Goal: Transaction & Acquisition: Purchase product/service

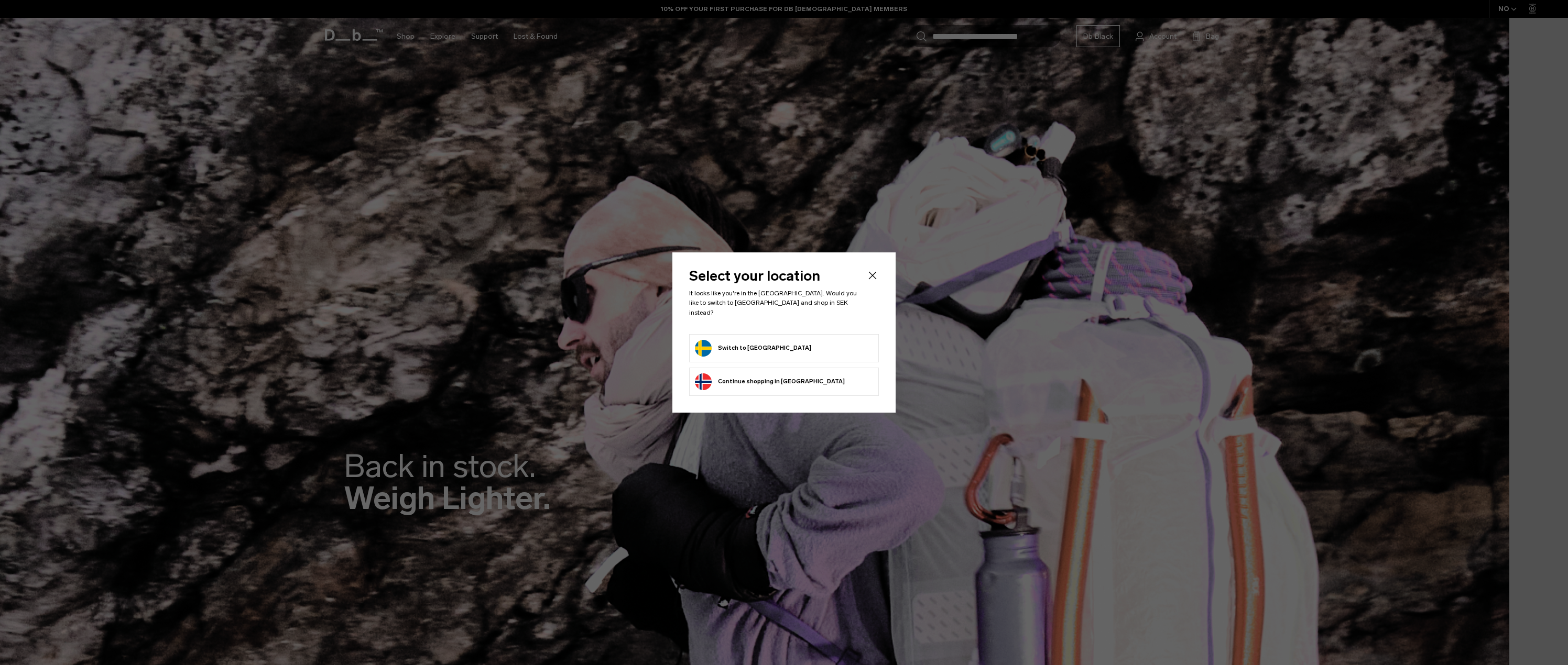
click at [750, 346] on button "Switch to Sweden" at bounding box center [753, 349] width 116 height 17
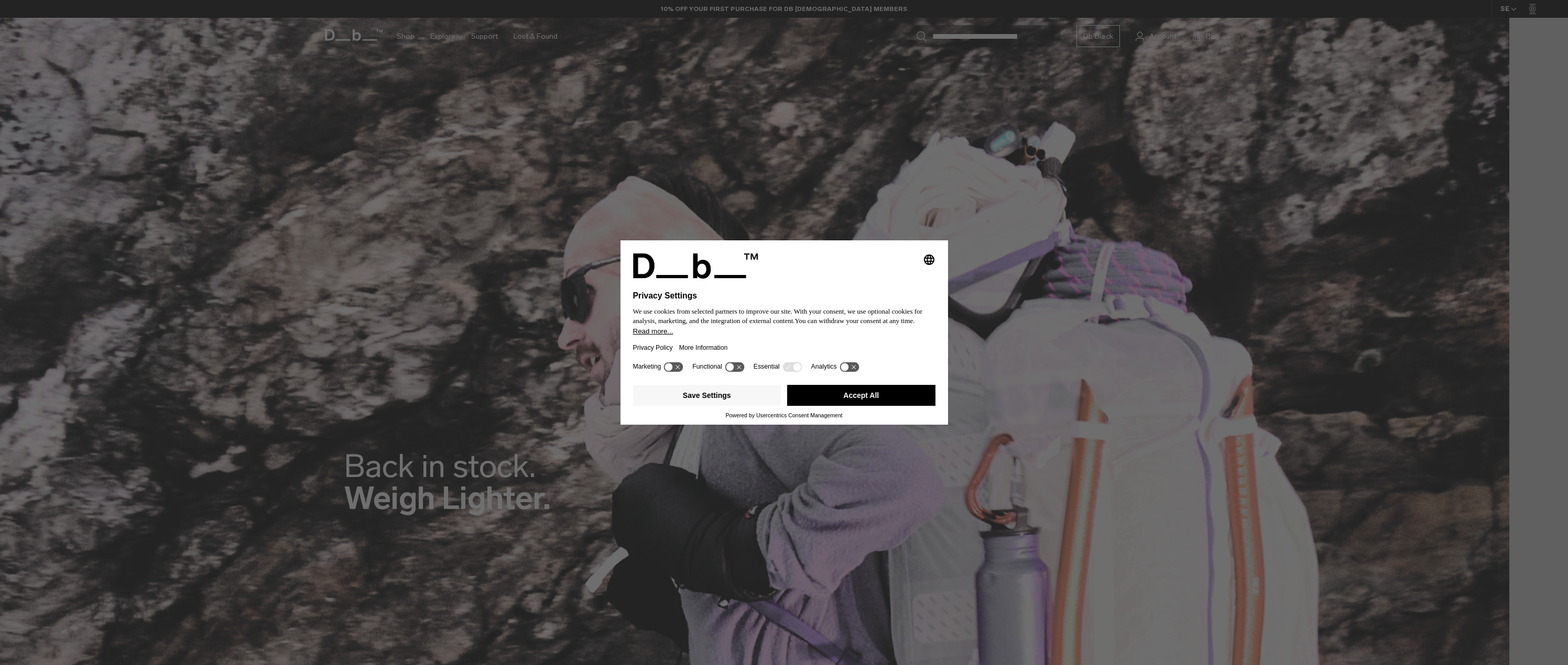
click at [891, 397] on button "Accept All" at bounding box center [861, 395] width 149 height 21
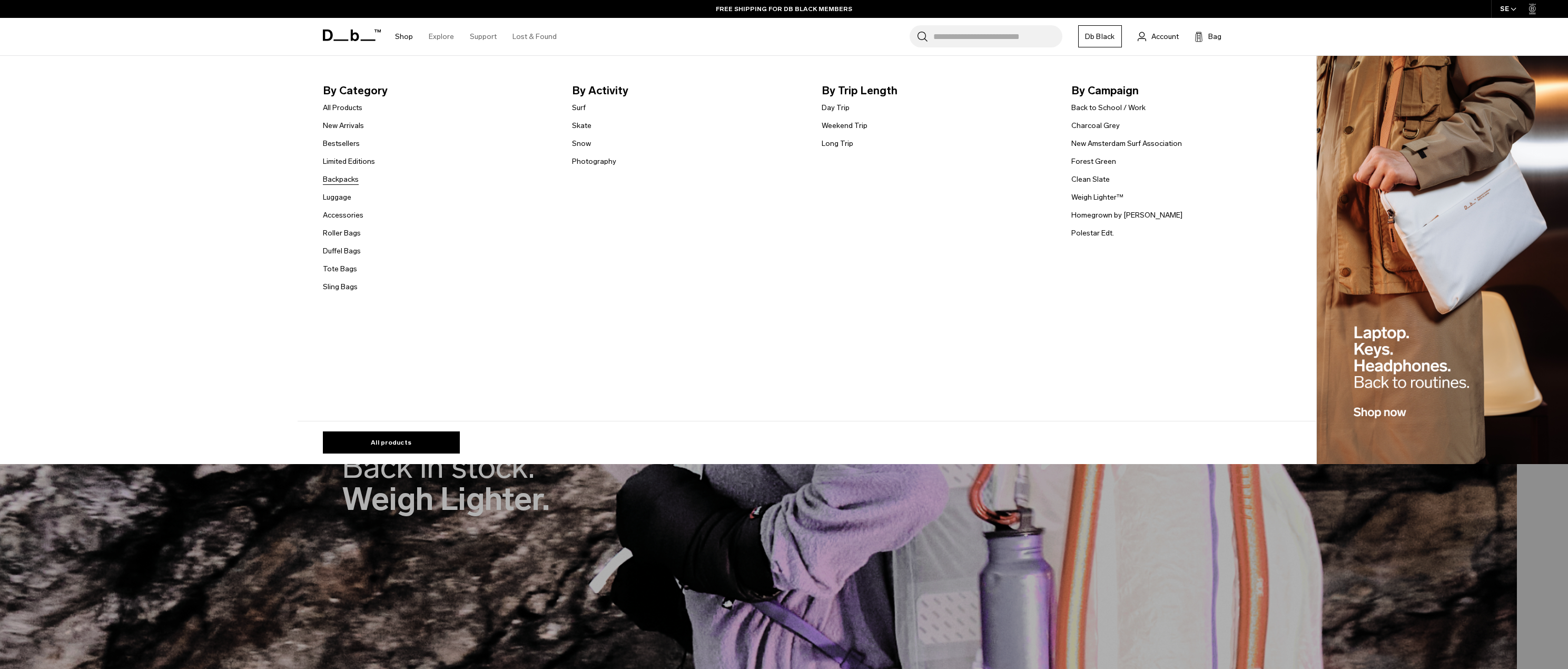
click at [354, 179] on link "Backpacks" at bounding box center [341, 179] width 36 height 11
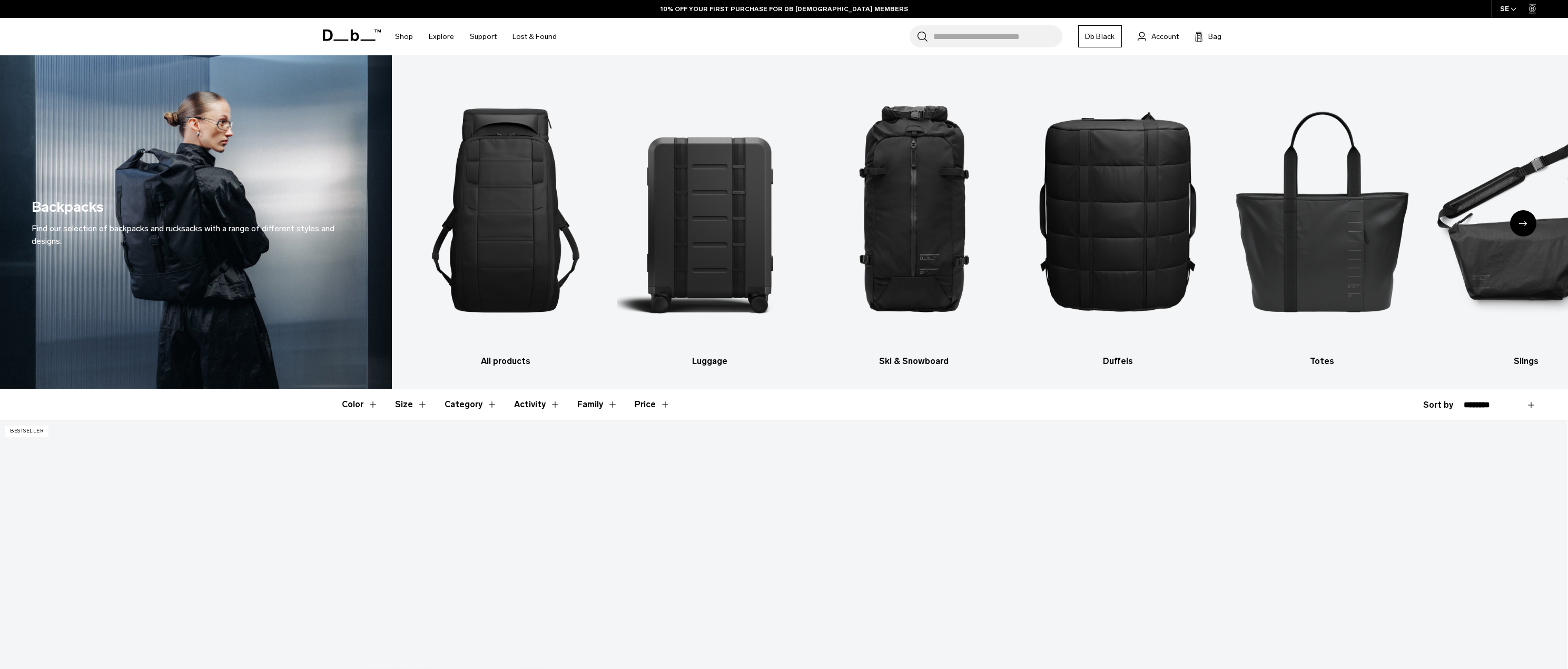
click at [363, 405] on button "Color" at bounding box center [360, 405] width 36 height 31
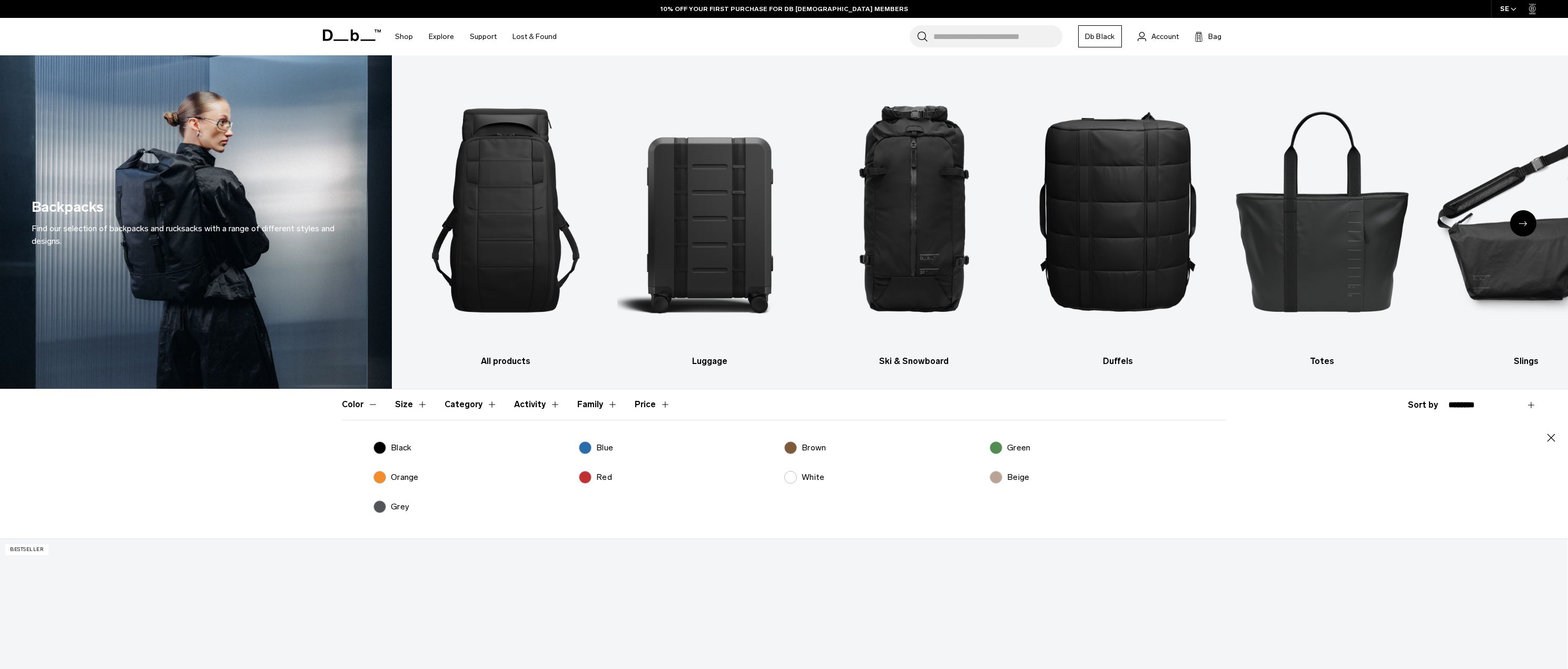
click at [1025, 450] on p "Green" at bounding box center [1019, 447] width 23 height 13
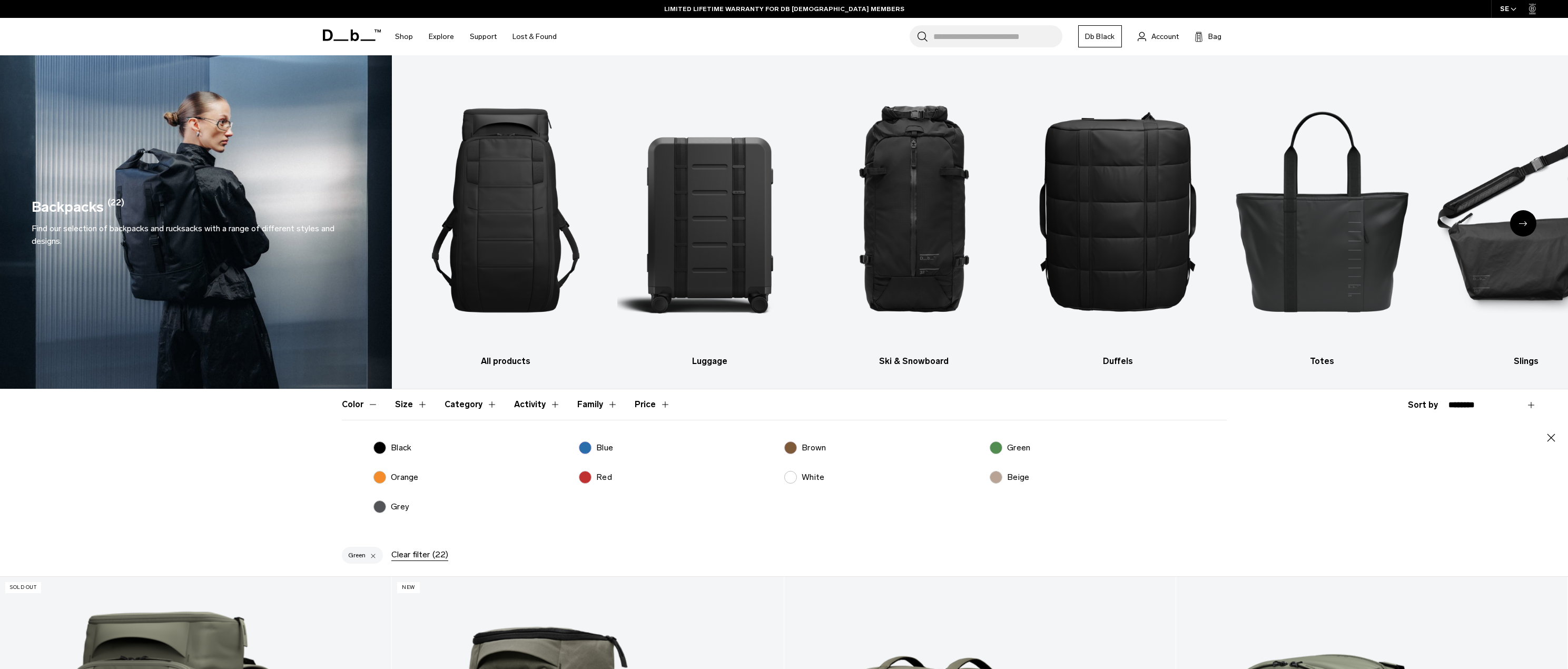
click at [414, 473] on p "Orange" at bounding box center [405, 477] width 28 height 13
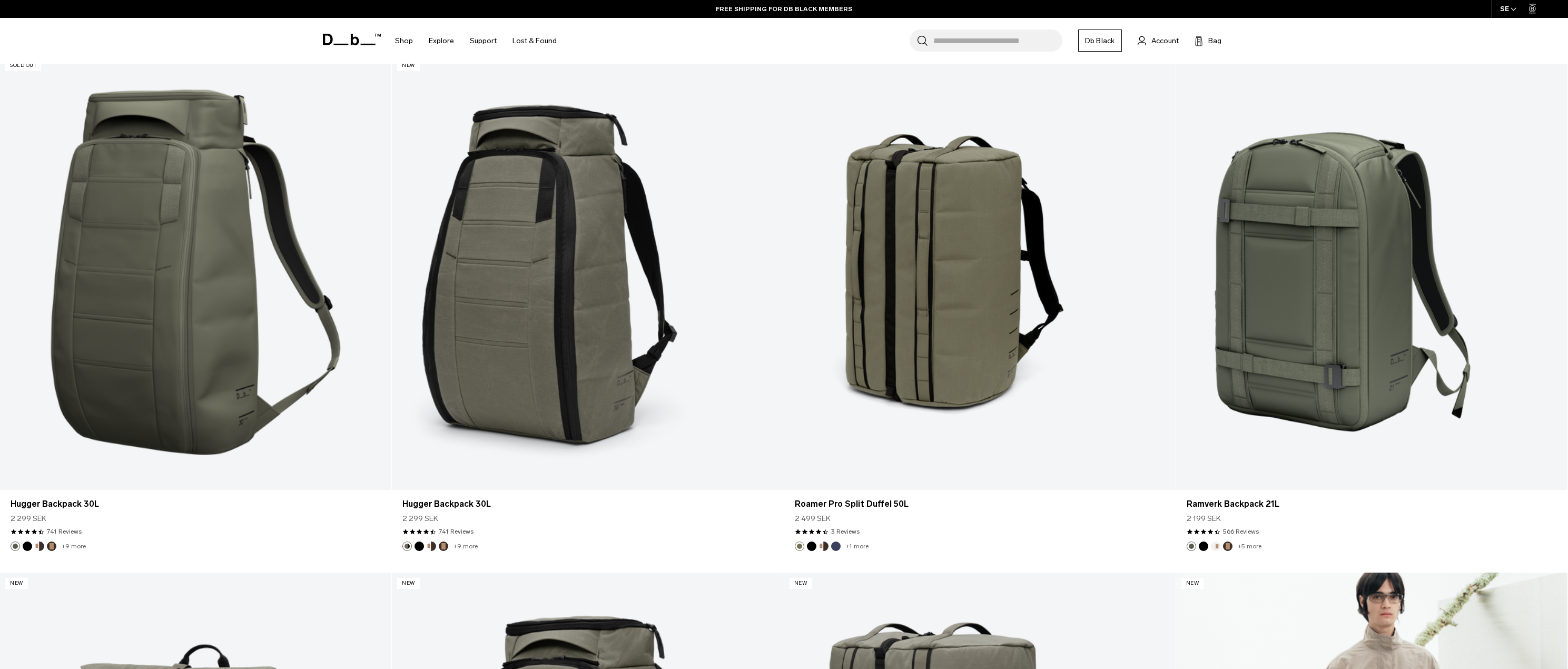
scroll to position [580, 0]
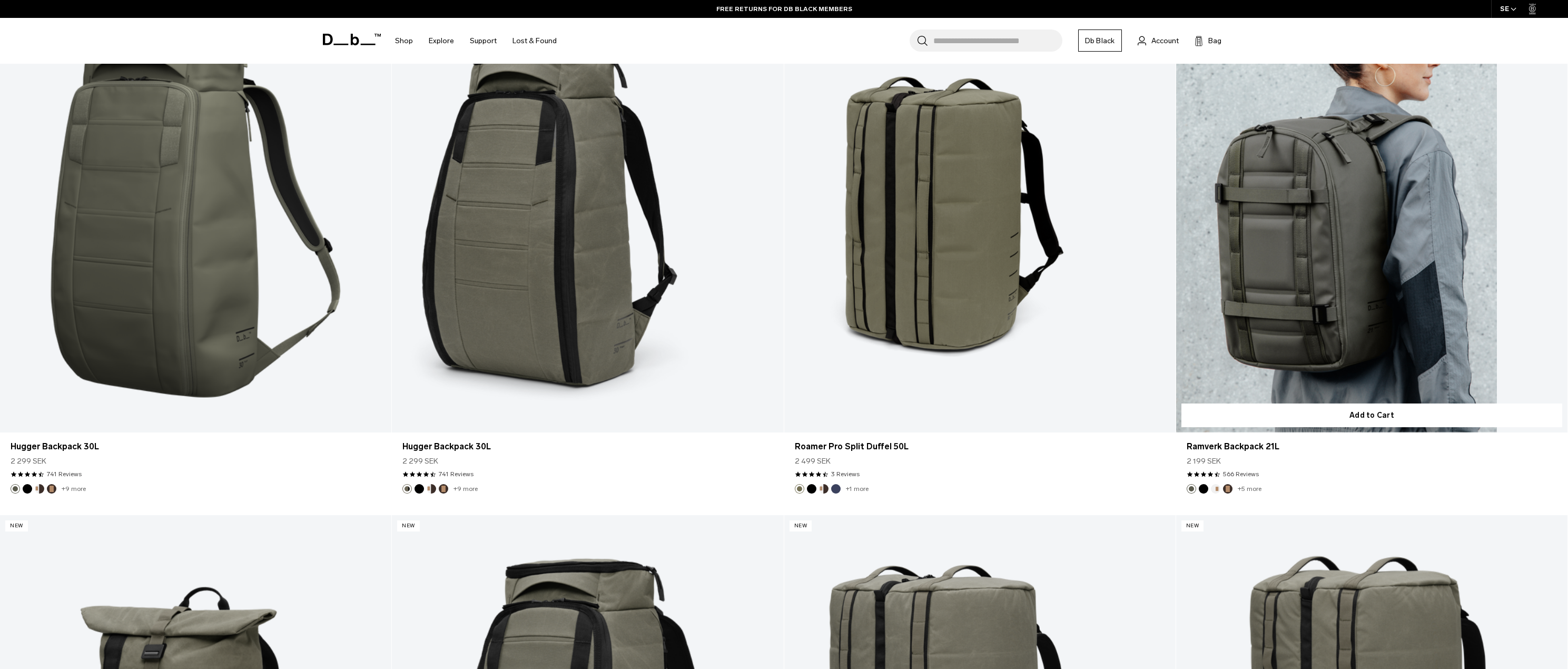
click at [1254, 488] on link "+5 more" at bounding box center [1249, 489] width 24 height 7
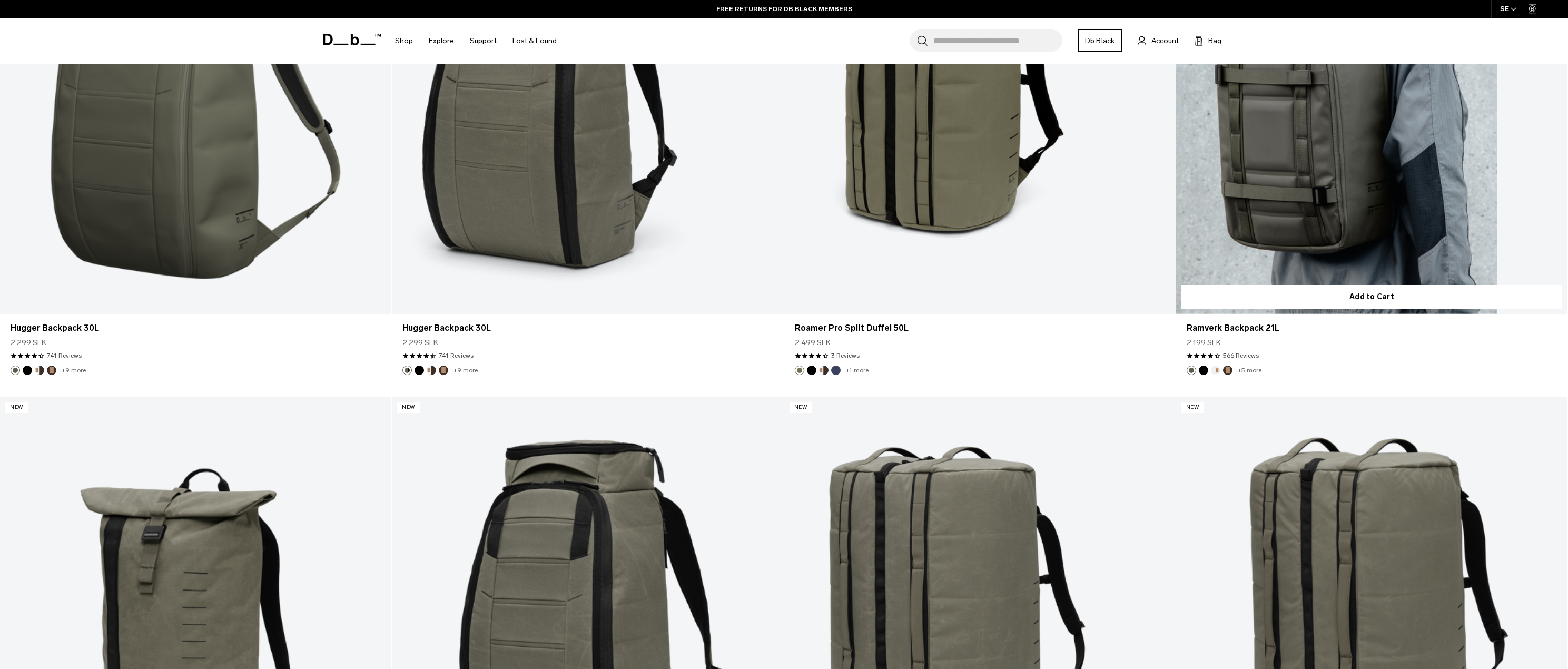
scroll to position [461, 0]
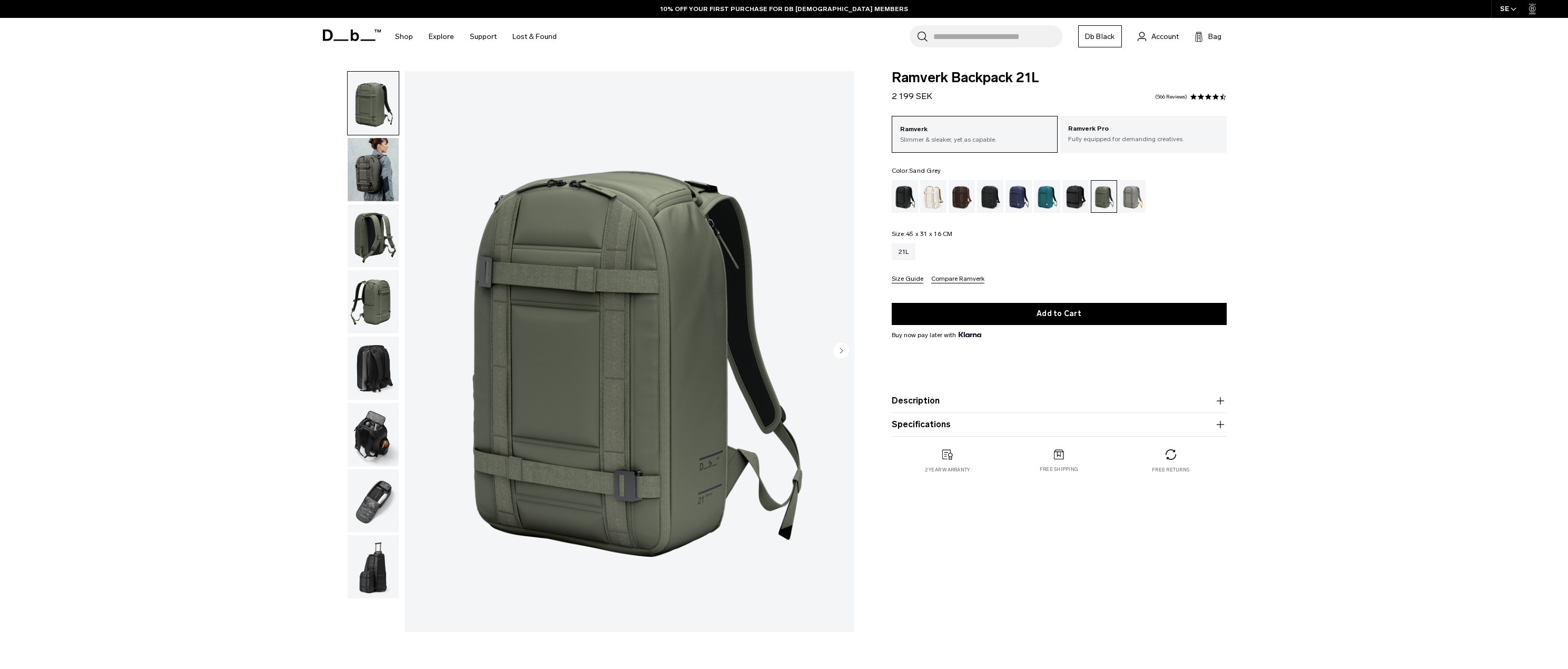
click at [1135, 199] on div "Sand Grey" at bounding box center [1133, 196] width 27 height 32
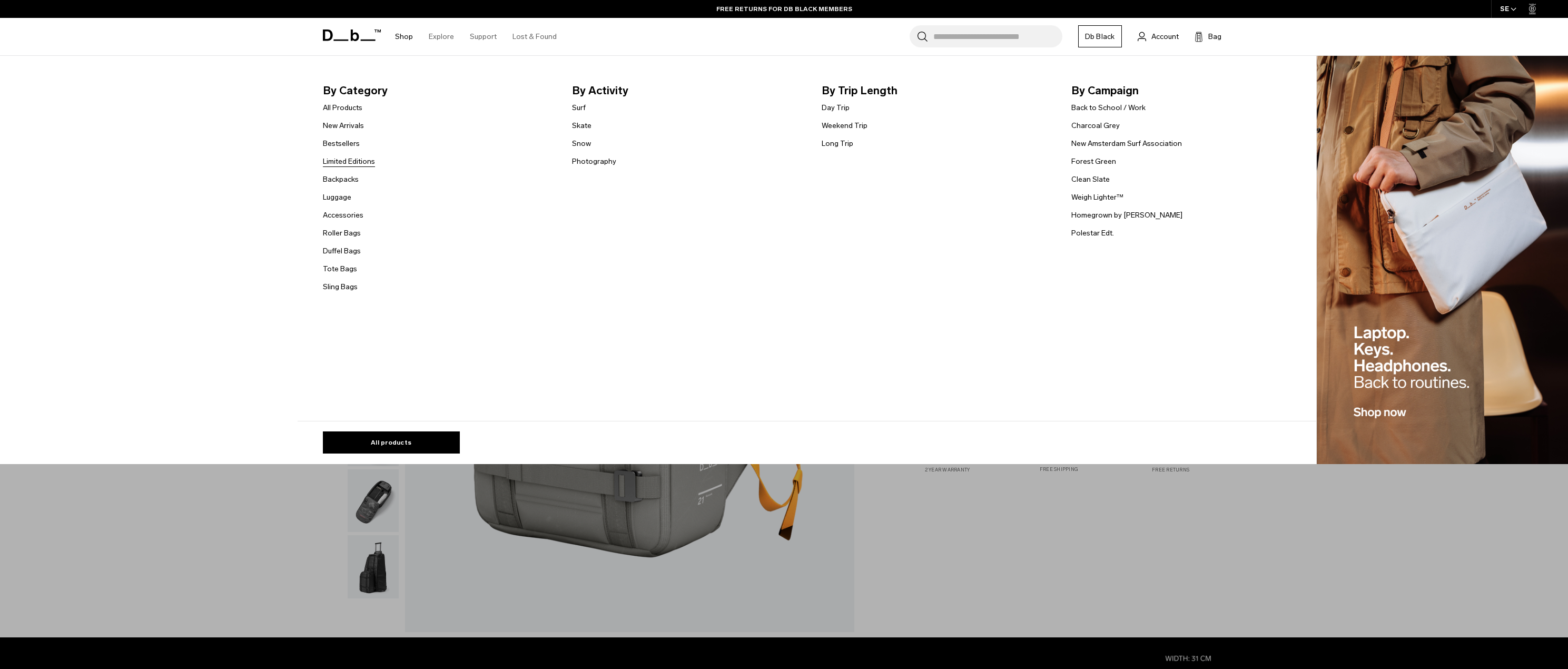
click at [354, 156] on link "Limited Editions" at bounding box center [349, 162] width 52 height 11
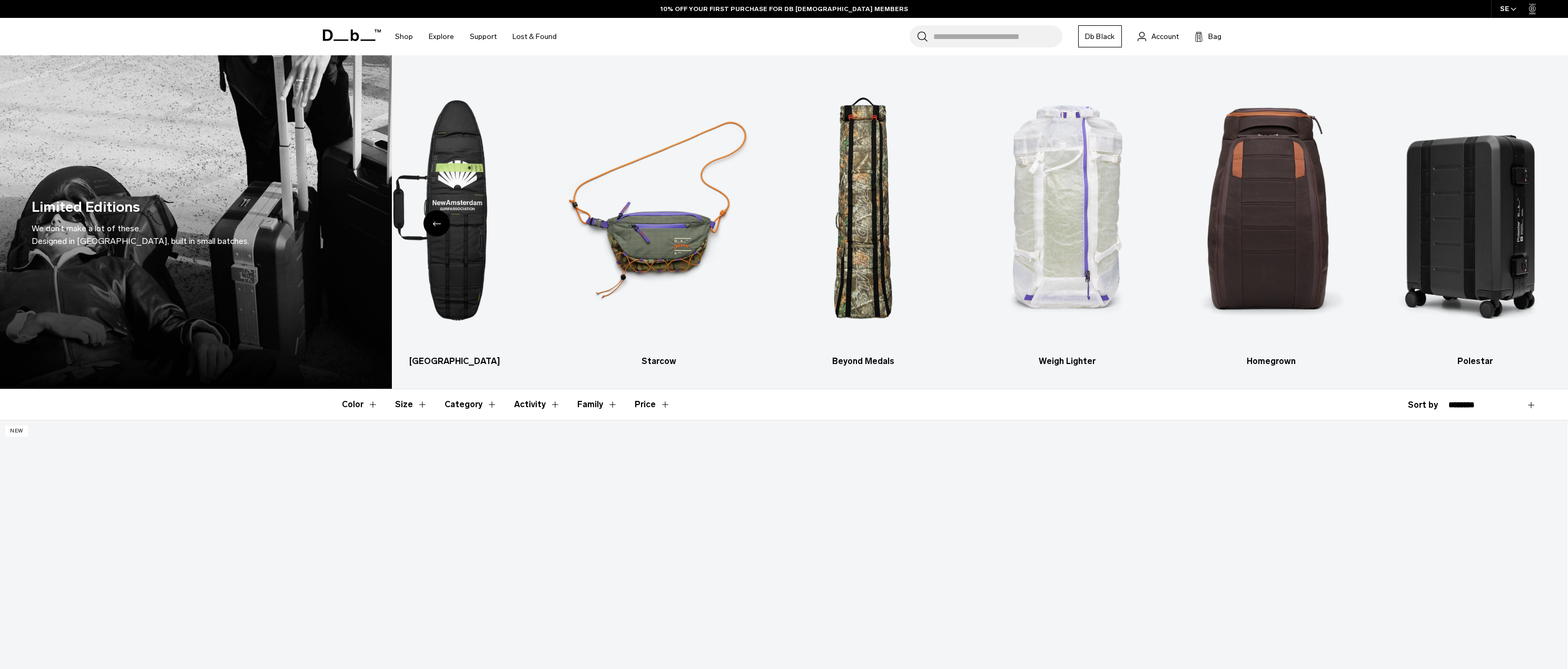
click at [366, 408] on button "Color" at bounding box center [360, 405] width 36 height 31
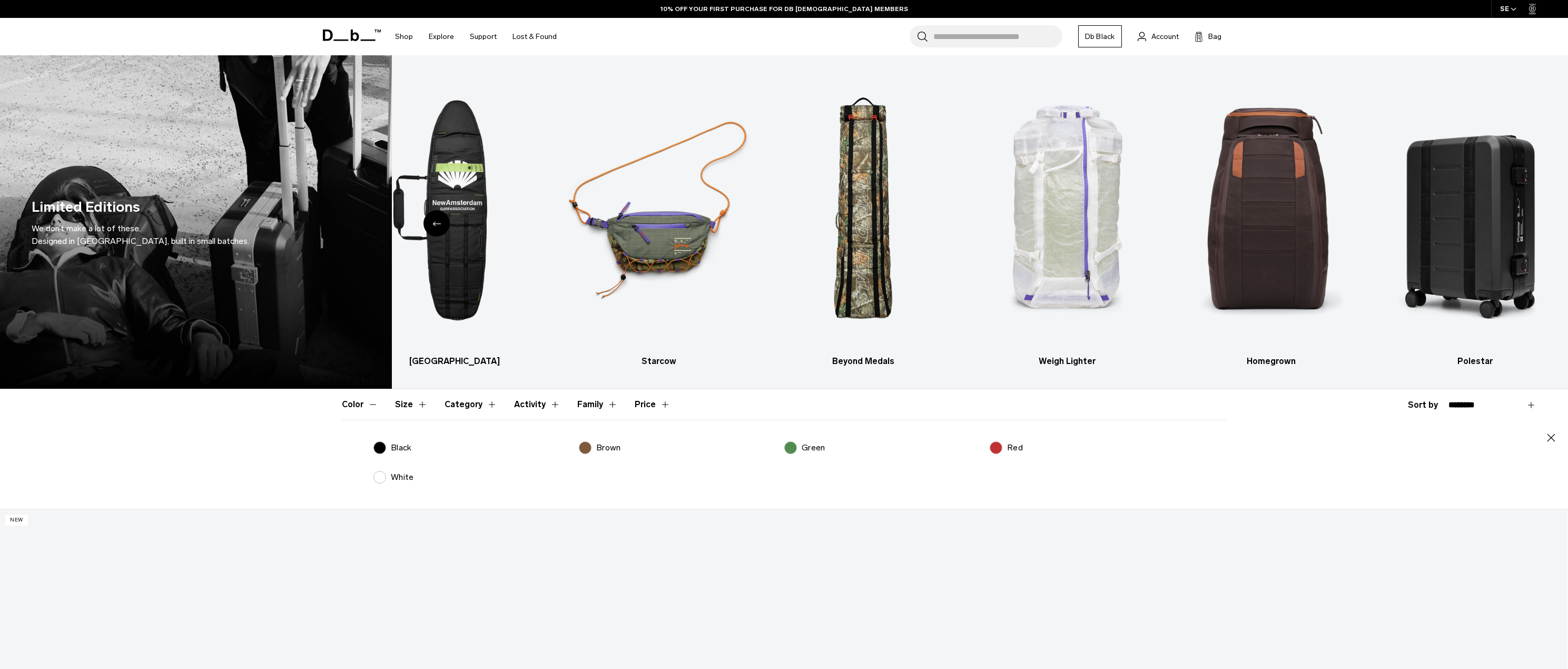
click at [802, 444] on p "Green" at bounding box center [813, 447] width 23 height 13
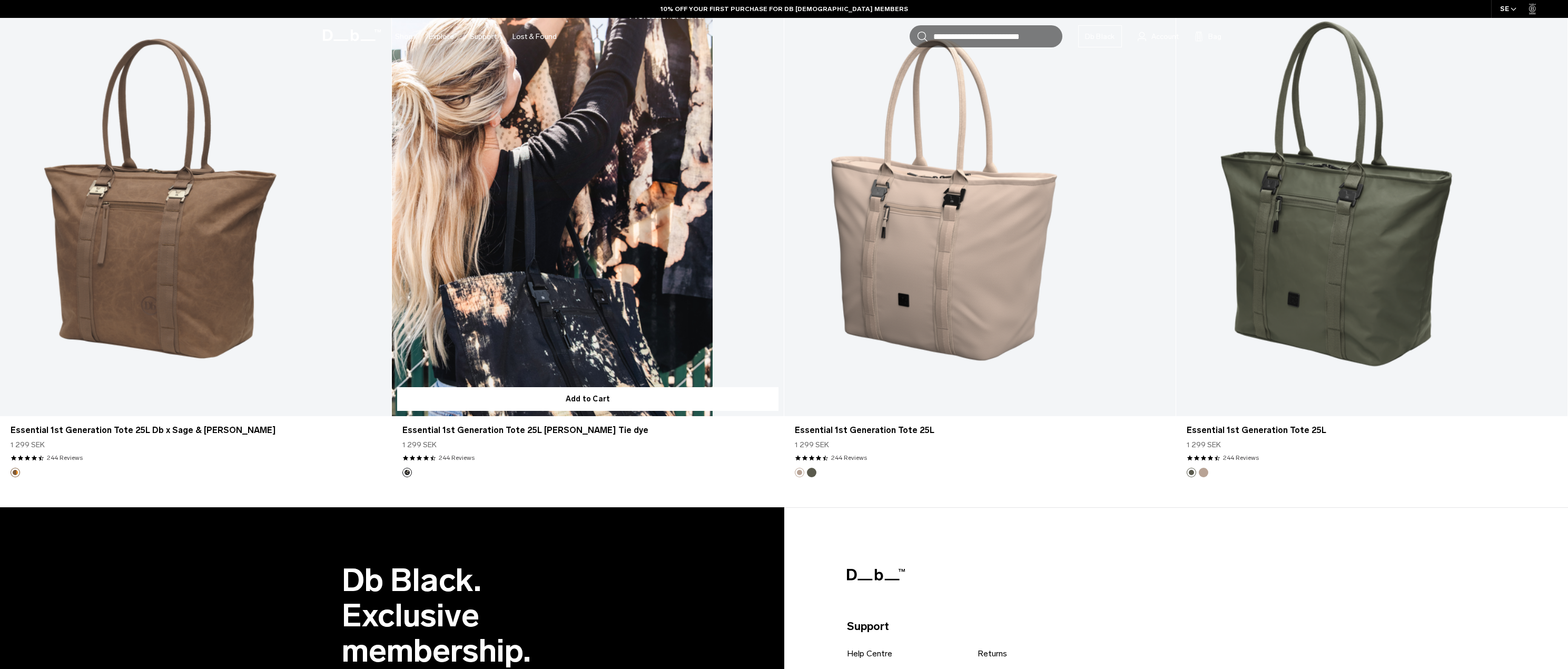
scroll to position [685, 0]
